Goal: Task Accomplishment & Management: Use online tool/utility

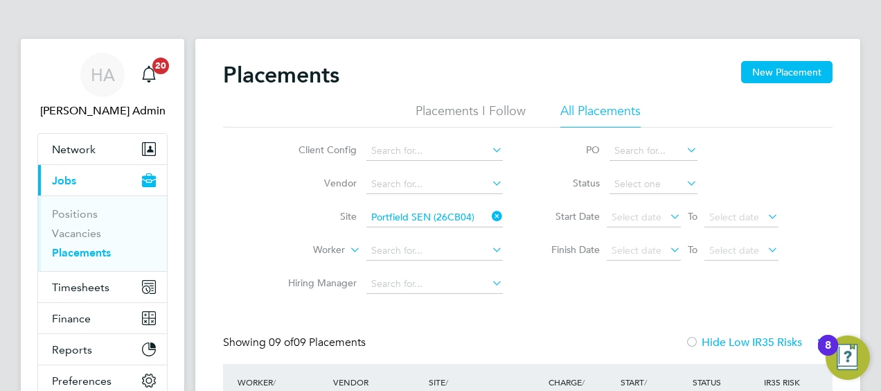
click at [489, 215] on icon at bounding box center [489, 215] width 0 height 19
click at [82, 287] on span "Timesheets" at bounding box center [81, 287] width 58 height 13
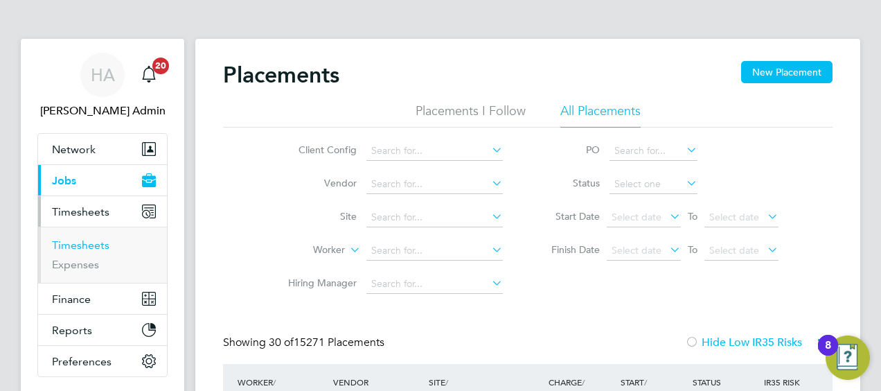
click at [77, 244] on link "Timesheets" at bounding box center [81, 244] width 58 height 13
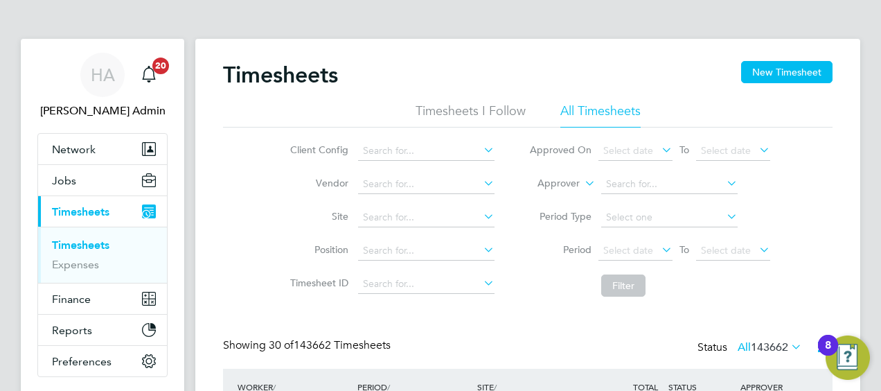
click at [659, 249] on icon at bounding box center [659, 249] width 0 height 19
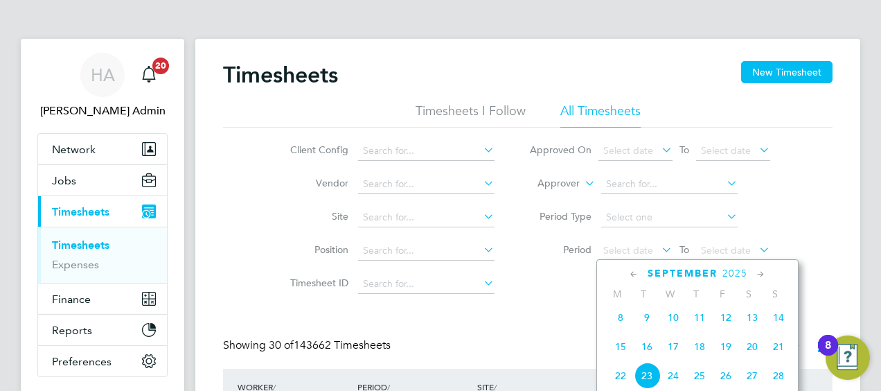
click at [631, 272] on icon at bounding box center [634, 274] width 13 height 15
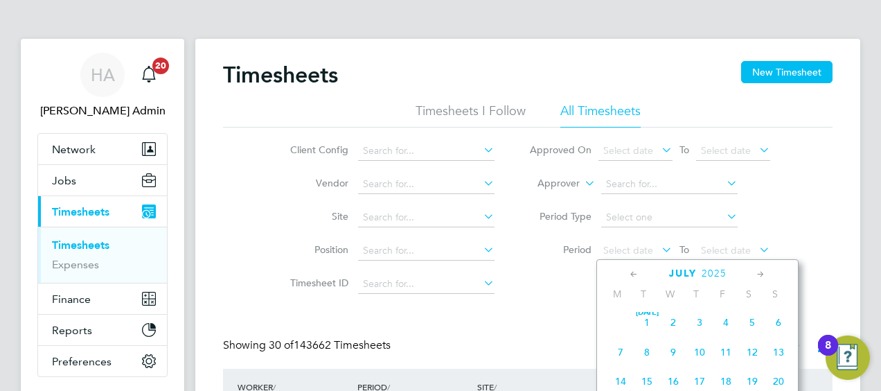
click at [631, 272] on icon at bounding box center [634, 274] width 13 height 15
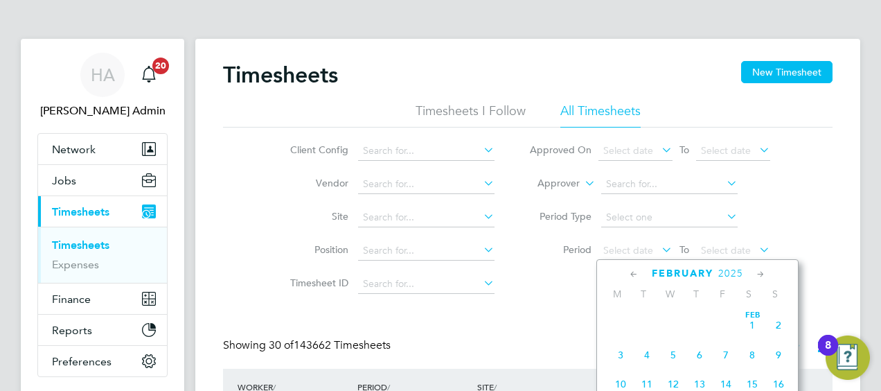
click at [631, 272] on icon at bounding box center [634, 274] width 13 height 15
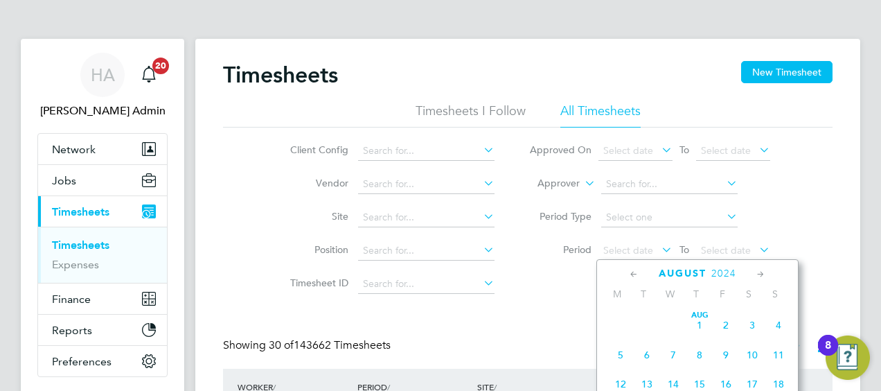
click at [759, 272] on icon at bounding box center [761, 274] width 13 height 15
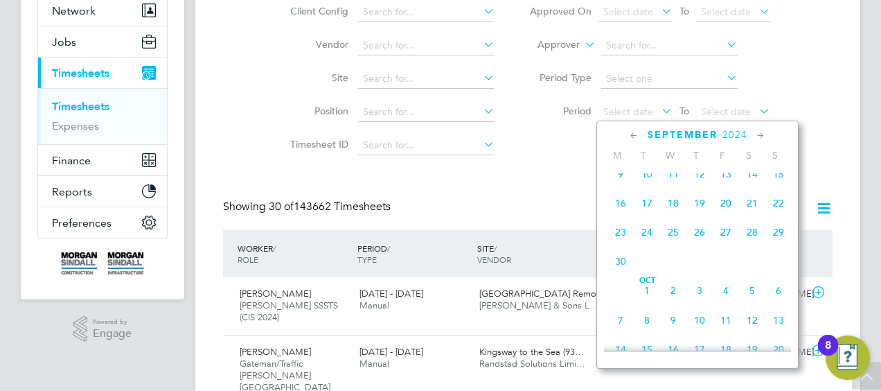
click at [752, 206] on span "21" at bounding box center [752, 203] width 26 height 26
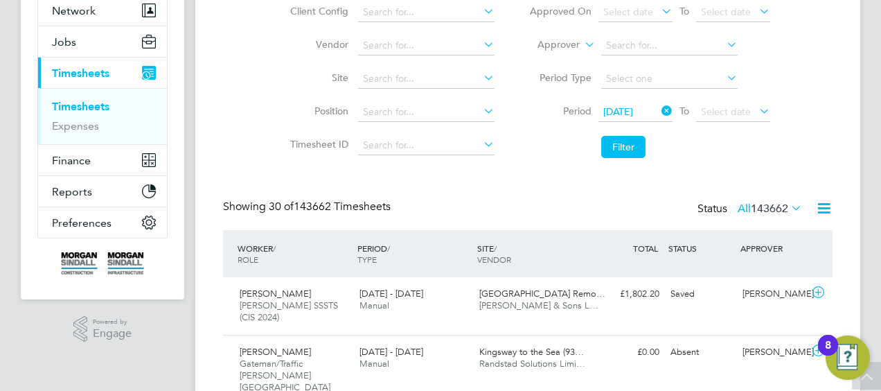
click at [757, 109] on icon at bounding box center [757, 110] width 0 height 19
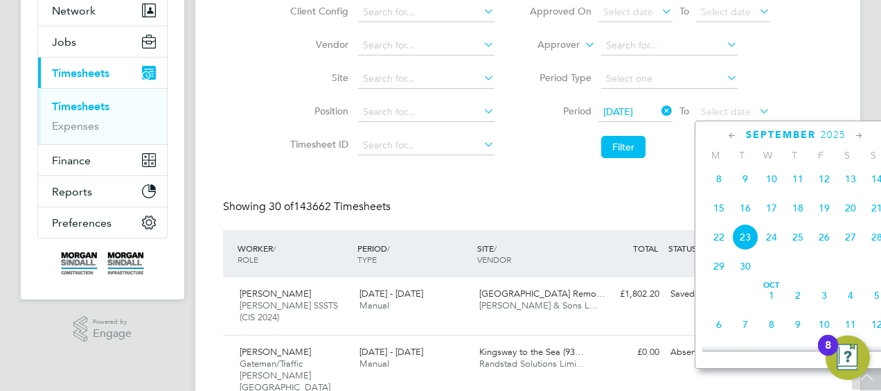
click at [851, 213] on span "20" at bounding box center [851, 208] width 26 height 26
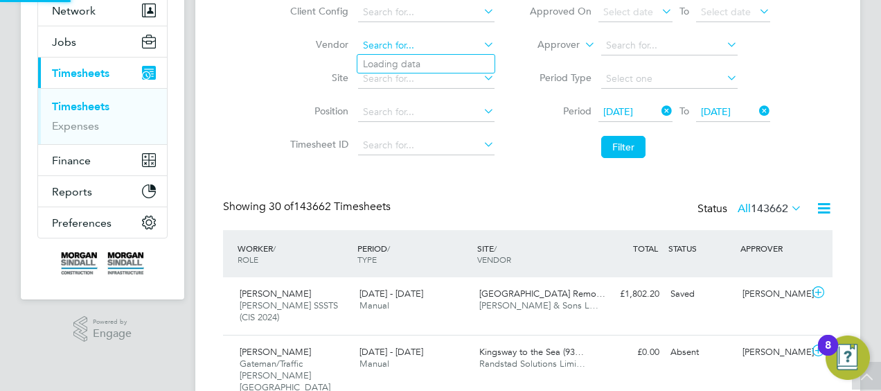
click at [459, 46] on input at bounding box center [426, 45] width 136 height 19
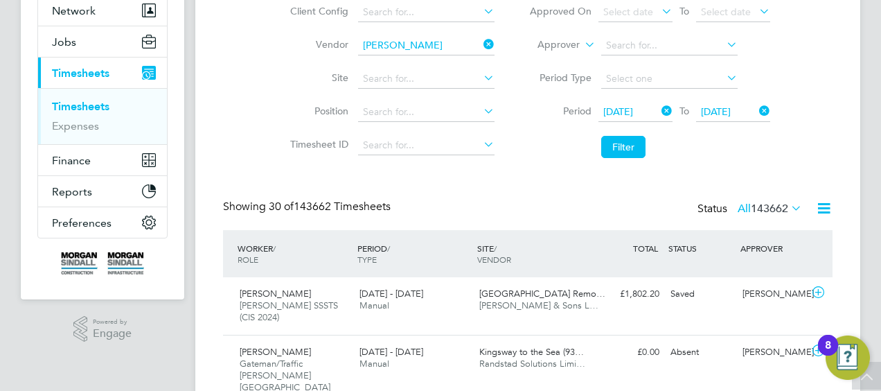
click at [439, 63] on li "[PERSON_NAME] Specialist Recruitment Limited" at bounding box center [470, 64] width 224 height 19
type input "[PERSON_NAME] Specialist Recruitment Limited"
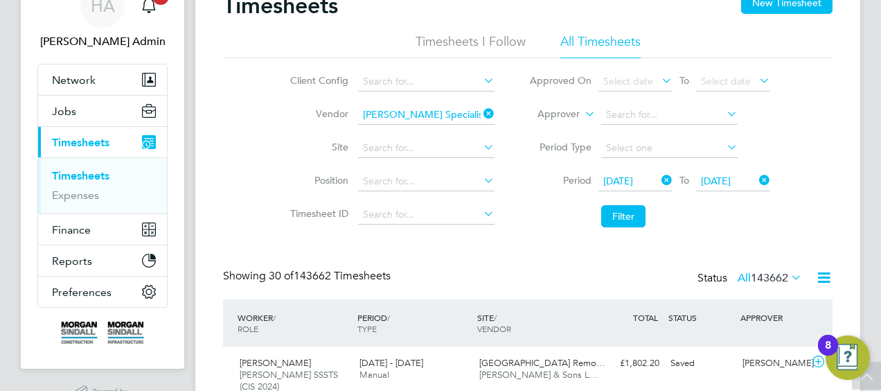
click at [743, 277] on label "All 143662" at bounding box center [770, 278] width 64 height 14
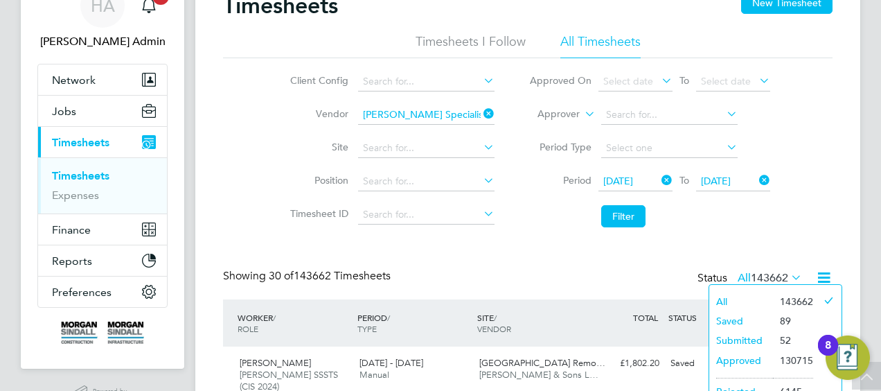
click at [747, 358] on li "Approved" at bounding box center [742, 360] width 64 height 19
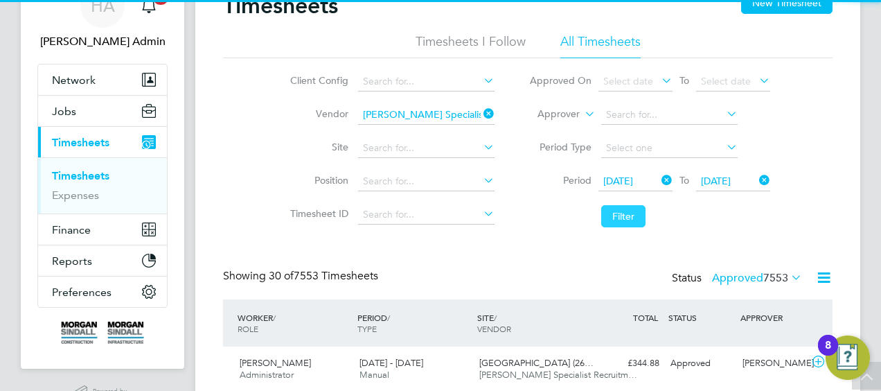
scroll to position [35, 120]
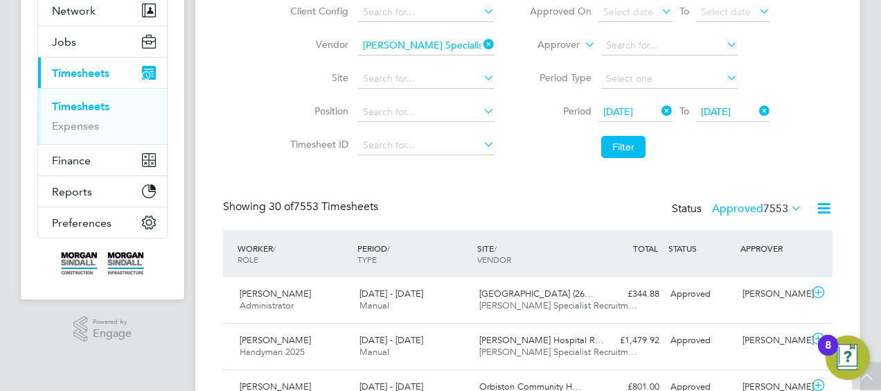
click at [825, 208] on icon at bounding box center [824, 208] width 17 height 17
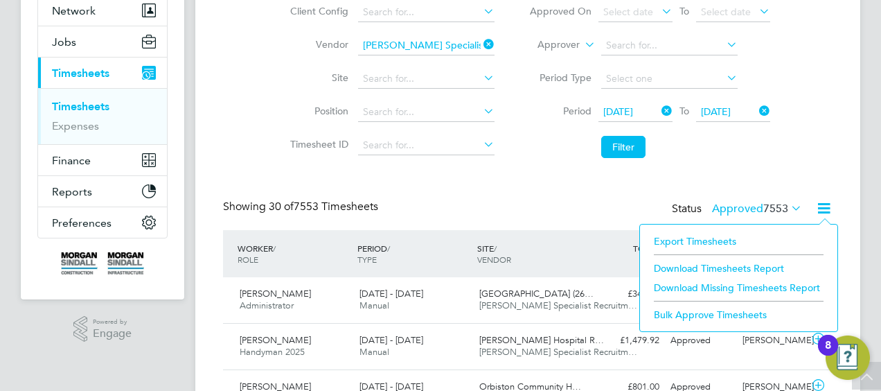
click at [726, 267] on li "Download Timesheets Report" at bounding box center [739, 267] width 184 height 19
